Goal: Transaction & Acquisition: Subscribe to service/newsletter

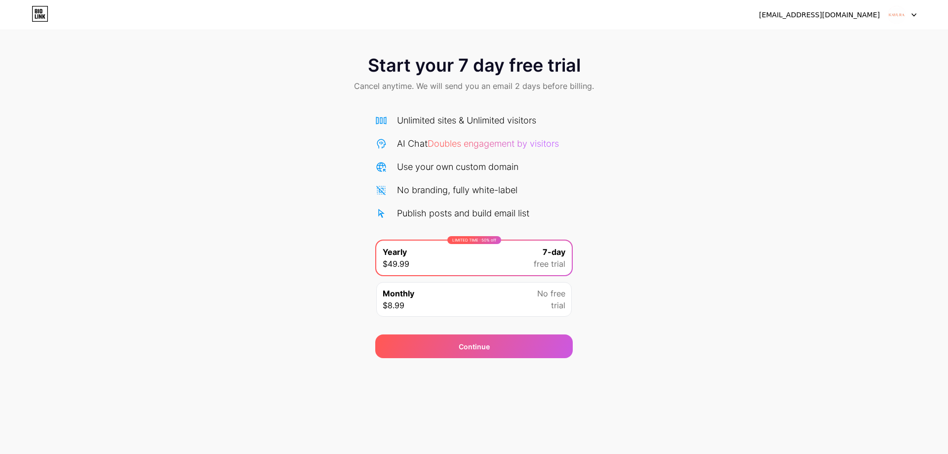
click at [899, 18] on img at bounding box center [896, 14] width 19 height 19
click at [913, 14] on icon at bounding box center [913, 14] width 5 height 3
click at [37, 15] on icon at bounding box center [40, 14] width 17 height 16
click at [876, 17] on div "[EMAIL_ADDRESS][DOMAIN_NAME]" at bounding box center [819, 15] width 121 height 10
click at [906, 13] on div at bounding box center [902, 15] width 29 height 18
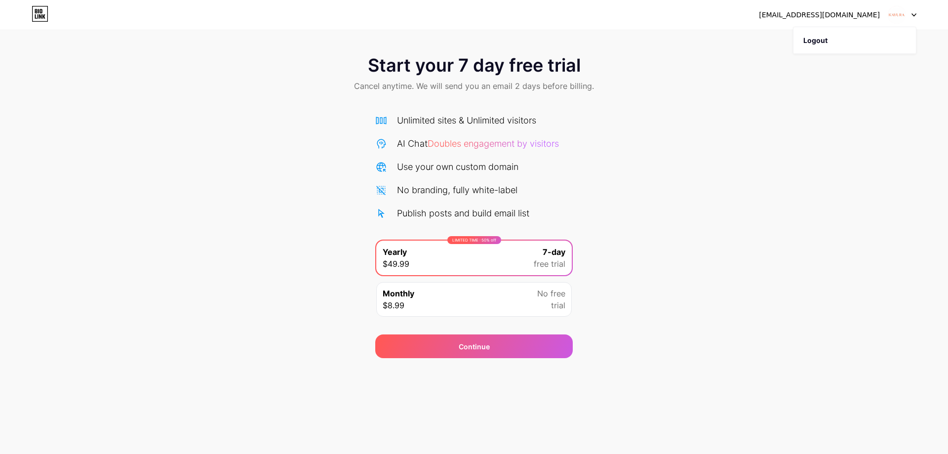
click at [444, 191] on div "No branding, fully white-label" at bounding box center [457, 189] width 120 height 13
click at [492, 297] on div "Monthly $8.99 No free trial" at bounding box center [474, 299] width 196 height 35
